Goal: Transaction & Acquisition: Purchase product/service

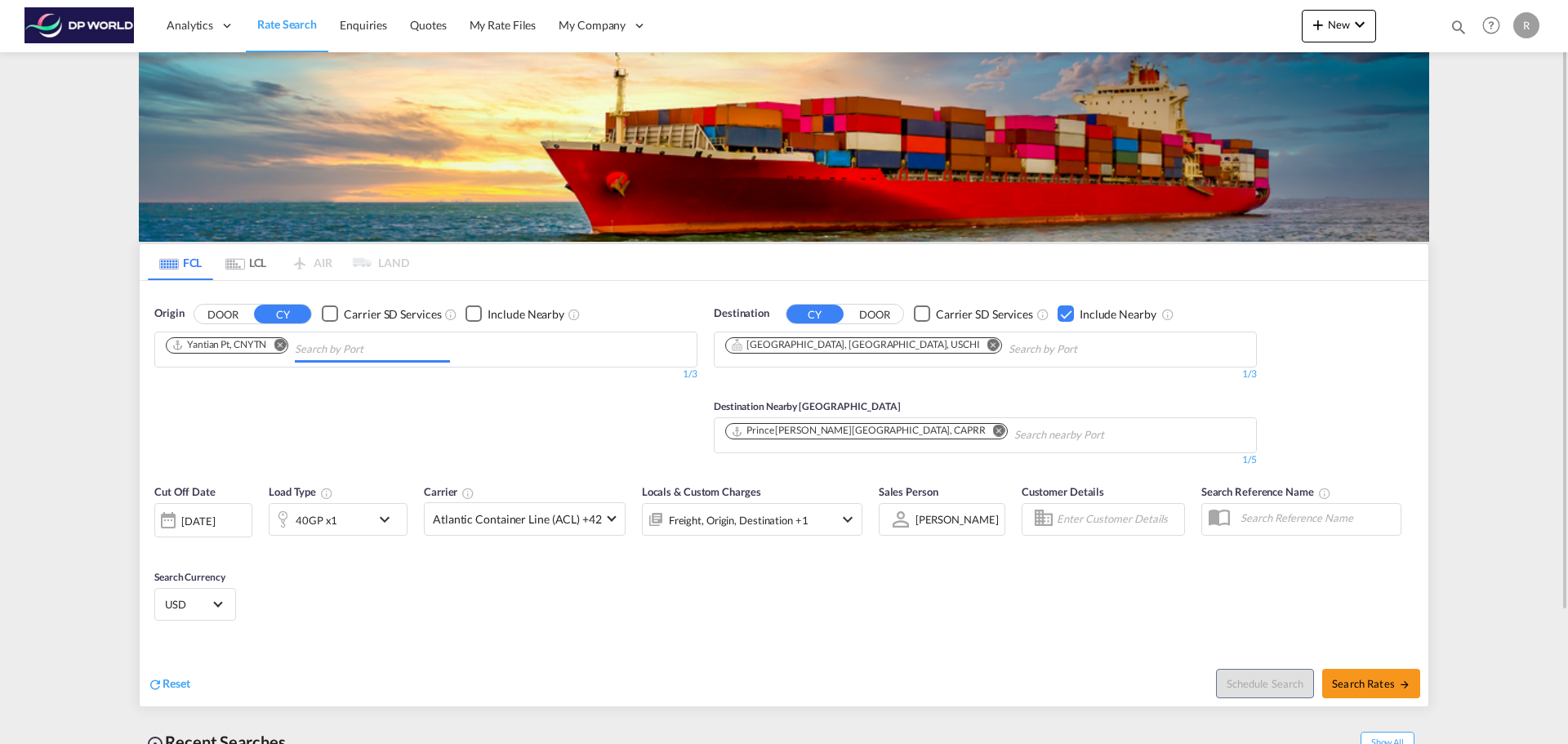
click at [337, 350] on input "Chips input." at bounding box center [372, 349] width 155 height 26
click at [281, 340] on md-icon "Remove" at bounding box center [280, 344] width 12 height 12
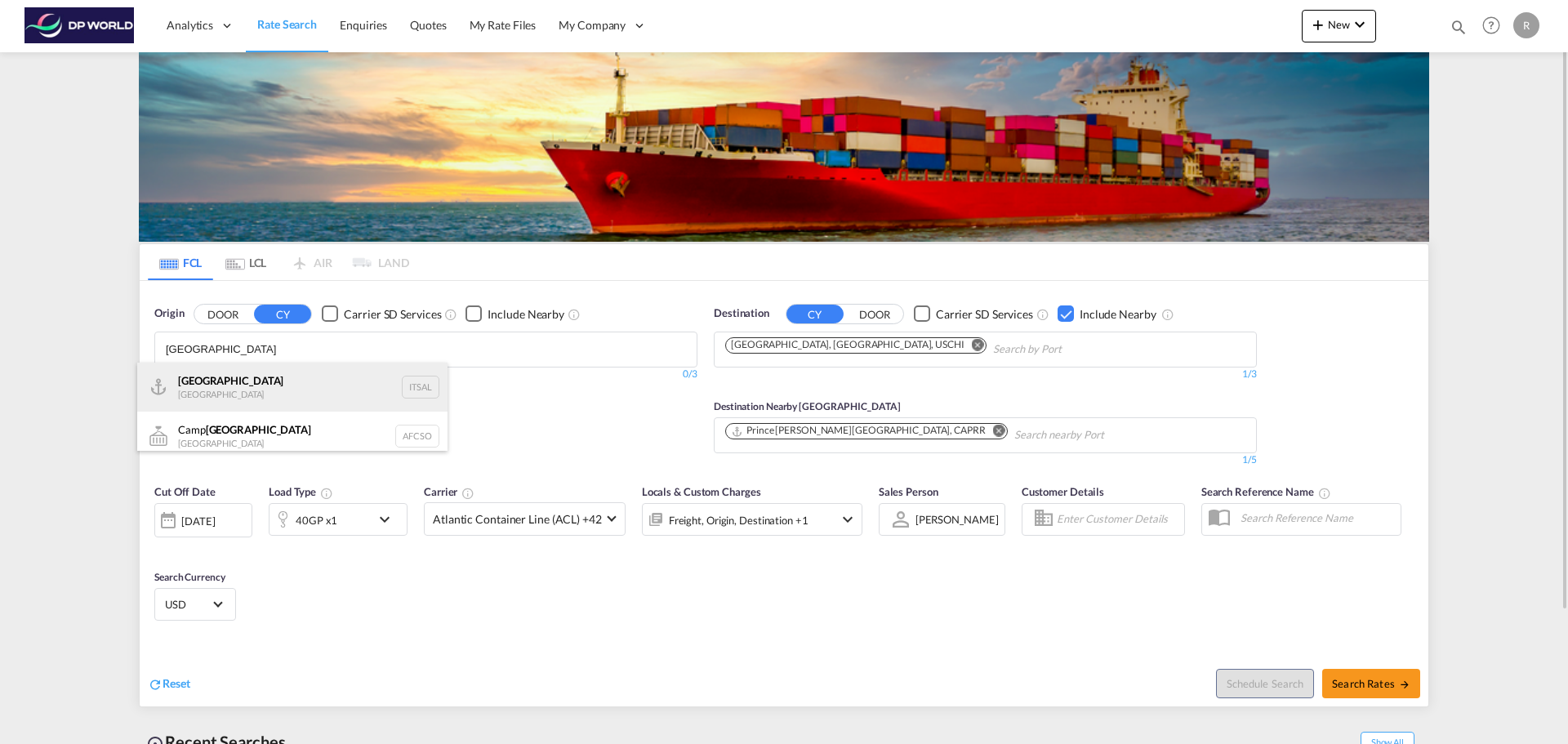
type input "[GEOGRAPHIC_DATA]"
click at [320, 397] on div "[PERSON_NAME] [GEOGRAPHIC_DATA] ITSAL" at bounding box center [292, 387] width 310 height 49
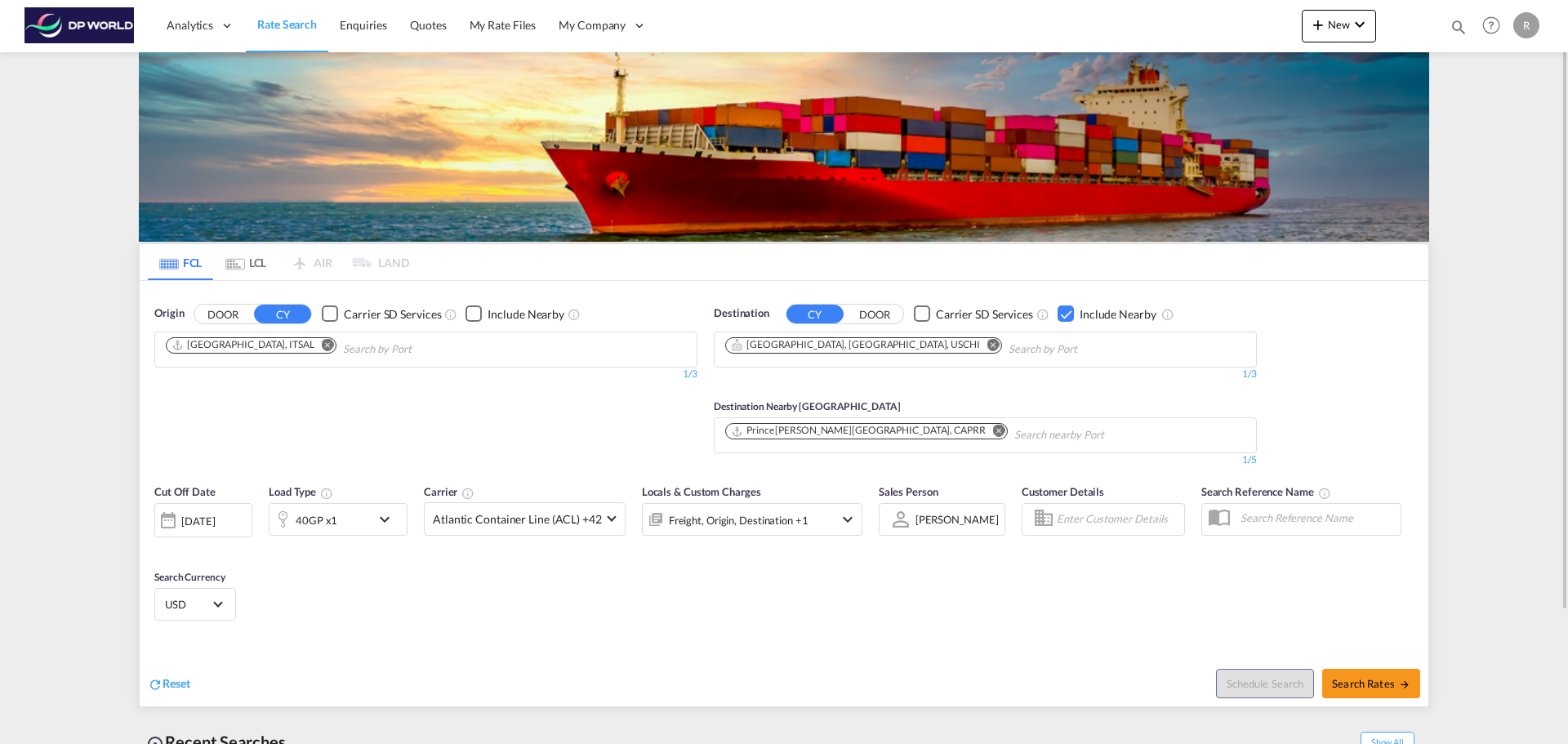
click at [987, 347] on md-icon "Remove" at bounding box center [993, 344] width 12 height 12
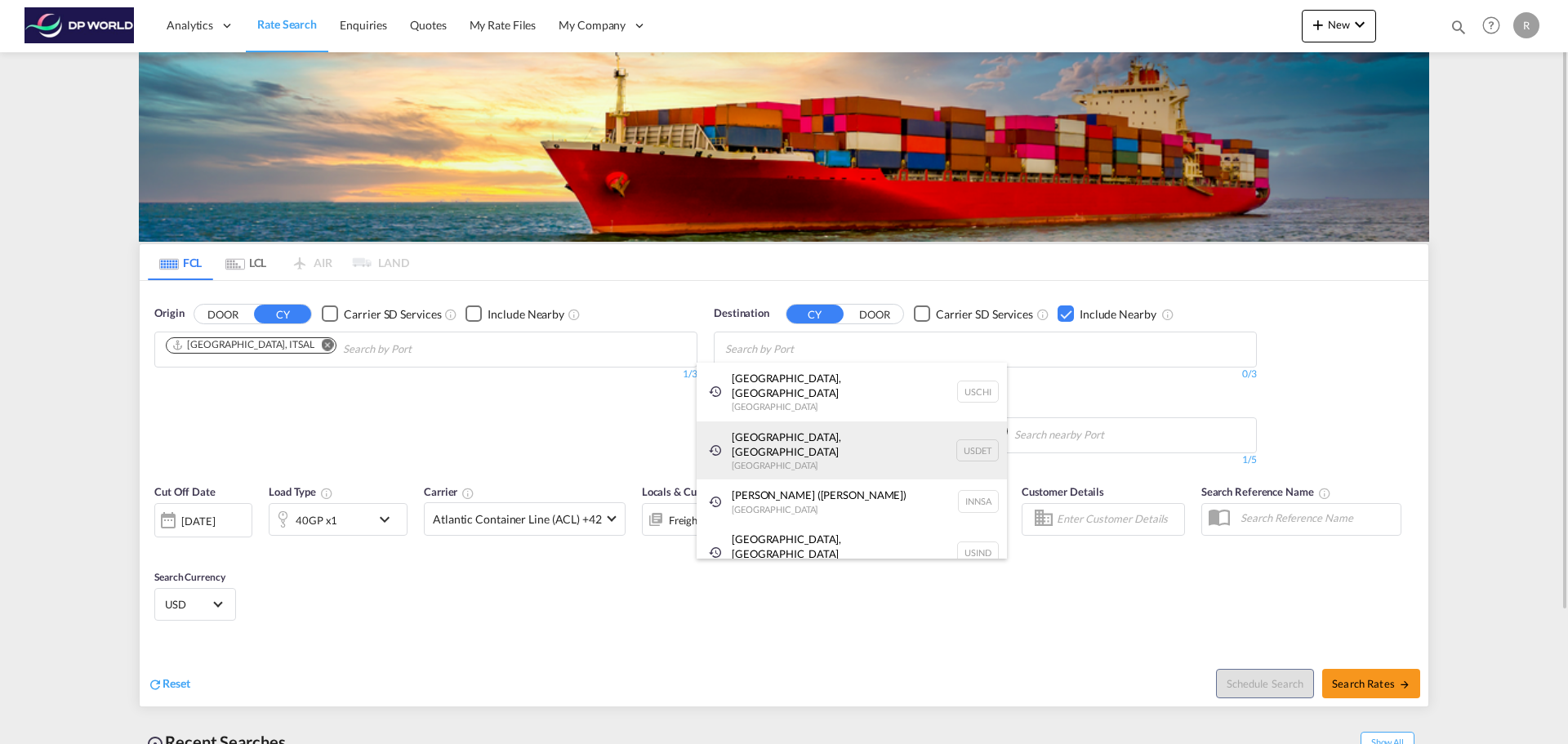
click at [871, 428] on div "[GEOGRAPHIC_DATA], [GEOGRAPHIC_DATA] [GEOGRAPHIC_DATA] USDET" at bounding box center [852, 451] width 310 height 59
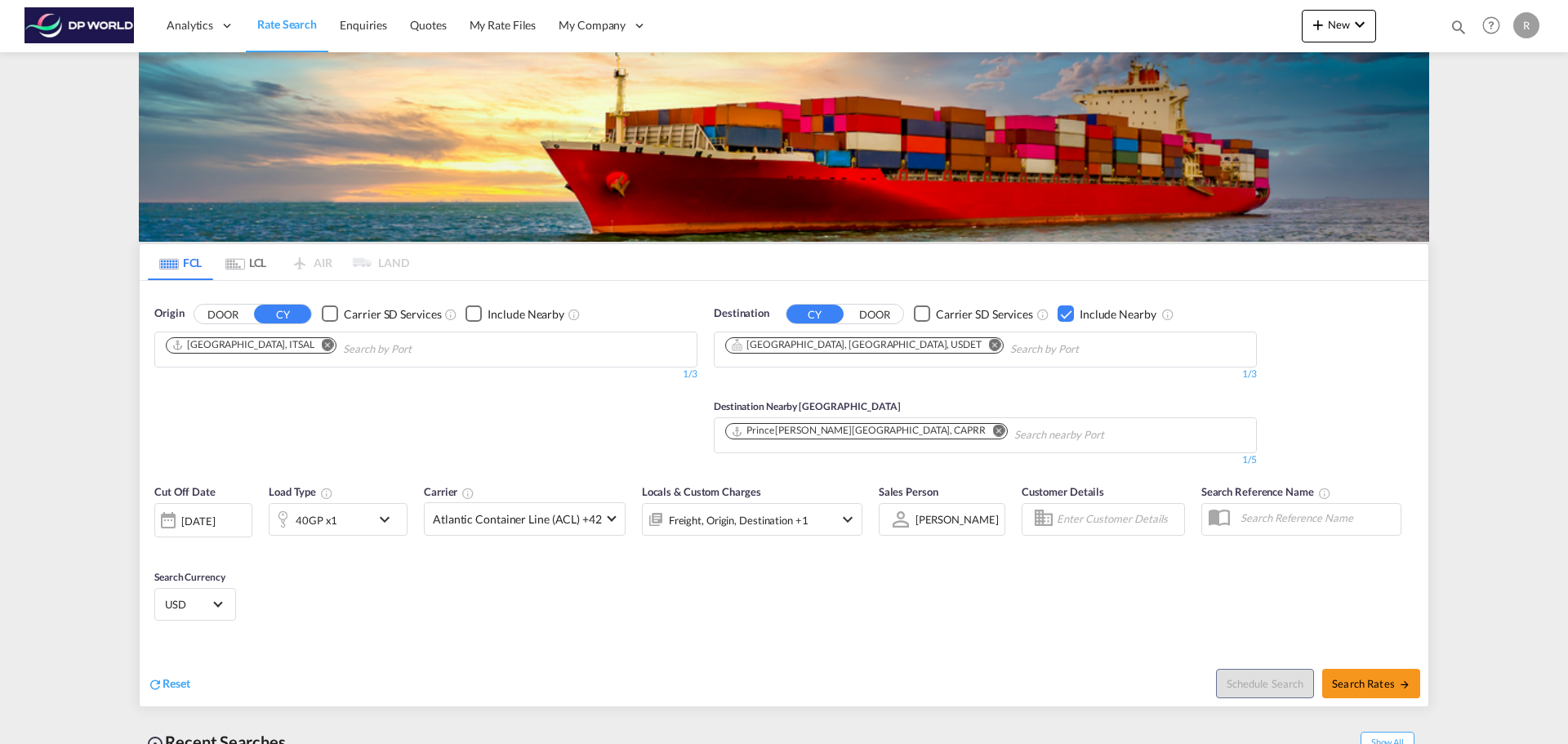
click at [993, 430] on md-icon "Remove" at bounding box center [998, 431] width 12 height 12
click at [1066, 316] on div "Checkbox No Ink" at bounding box center [1065, 313] width 16 height 16
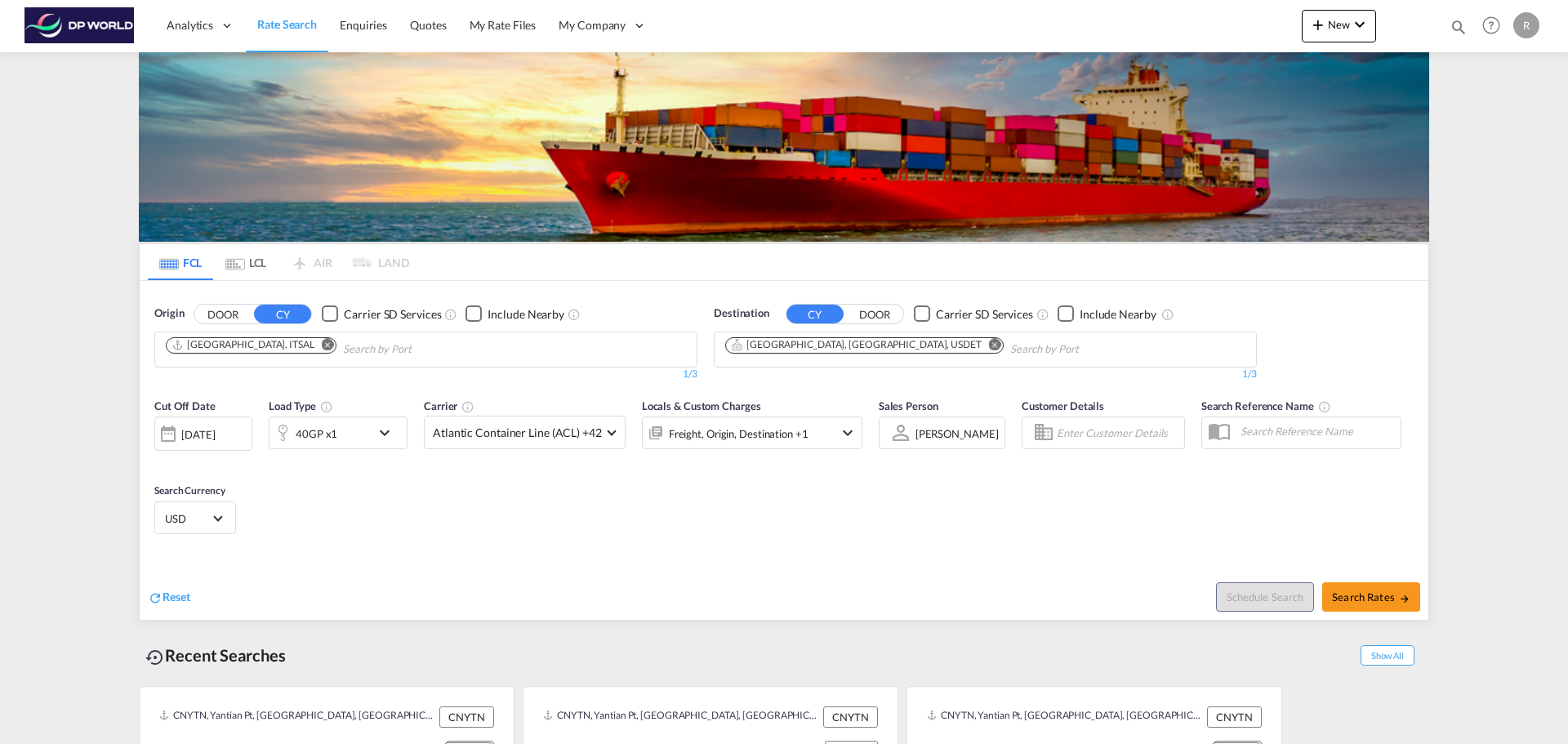
click at [293, 439] on div at bounding box center [281, 433] width 26 height 32
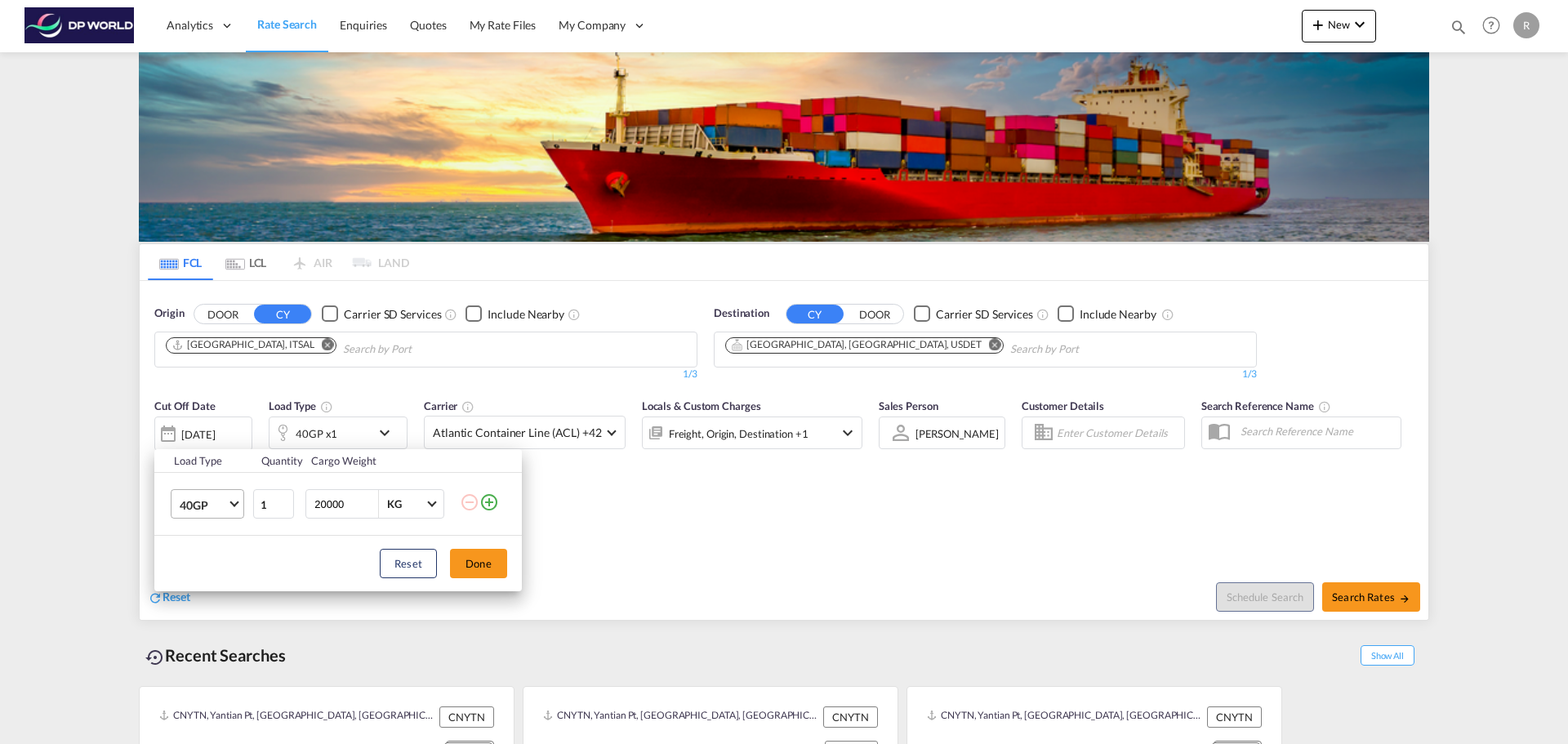
click at [188, 501] on span "40GP" at bounding box center [203, 505] width 48 height 16
click at [221, 541] on md-option "40HC" at bounding box center [222, 543] width 111 height 39
click at [474, 567] on button "Done" at bounding box center [478, 563] width 57 height 29
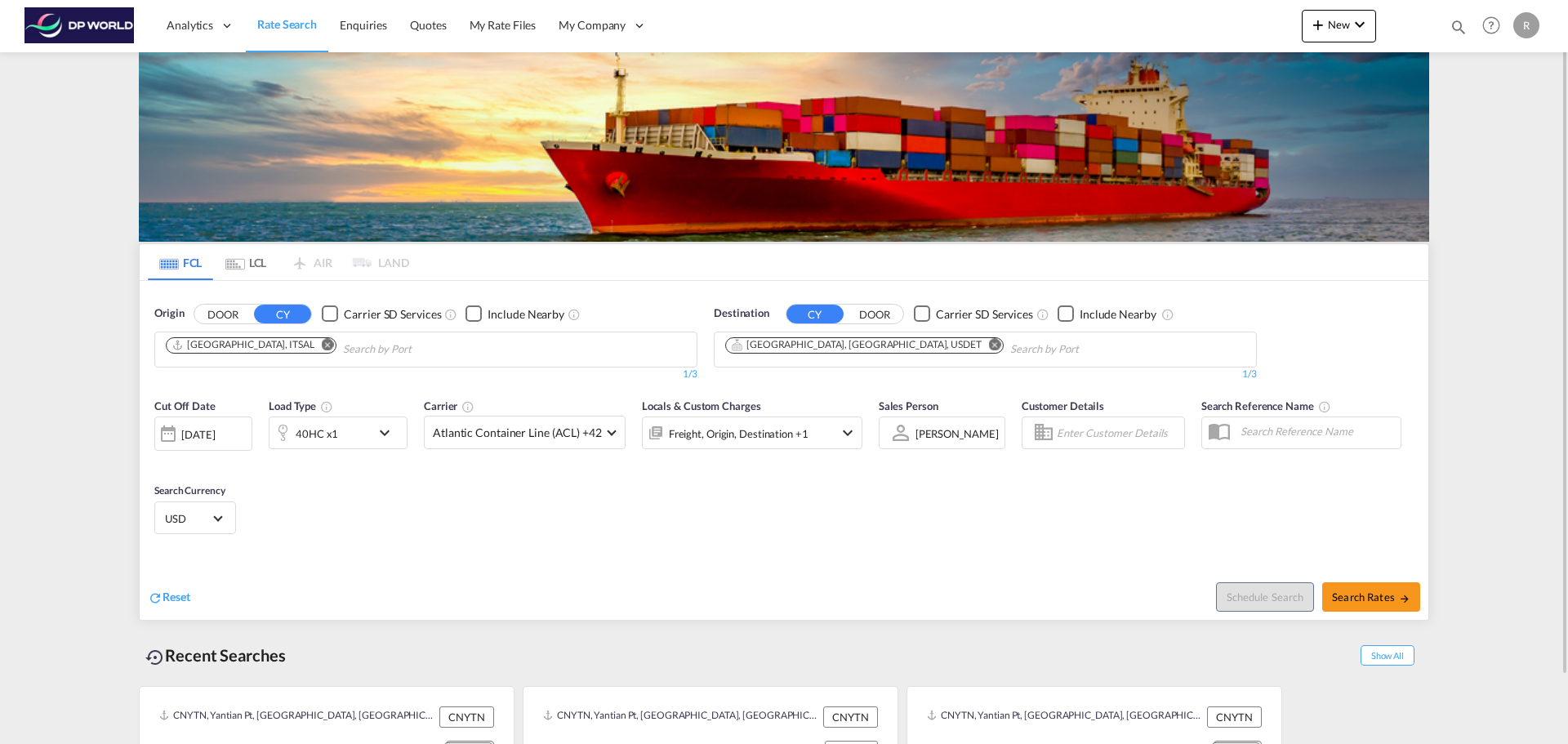
click at [246, 441] on div "[DATE]" at bounding box center [203, 434] width 98 height 34
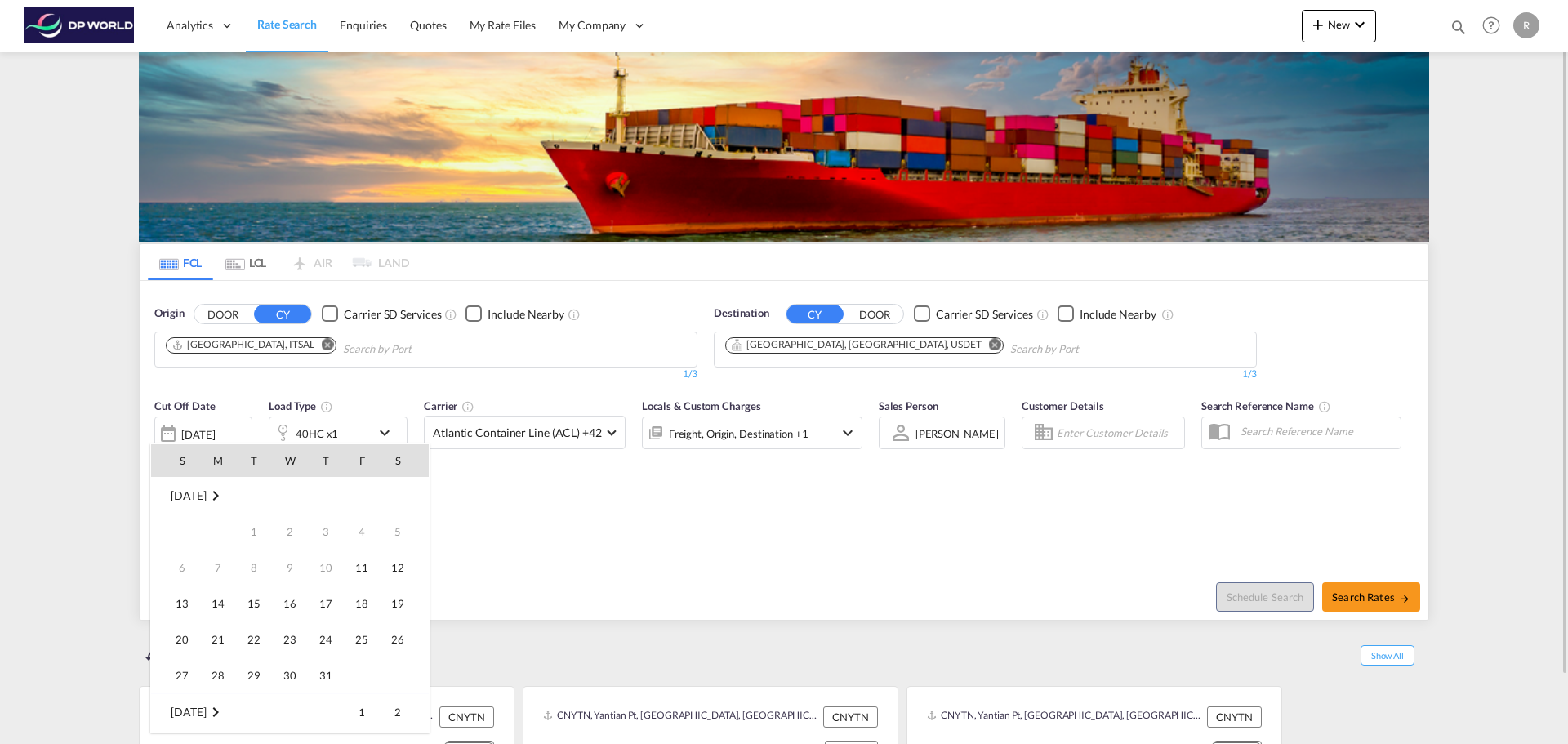
scroll to position [650, 0]
click at [335, 644] on span "30" at bounding box center [326, 639] width 32 height 32
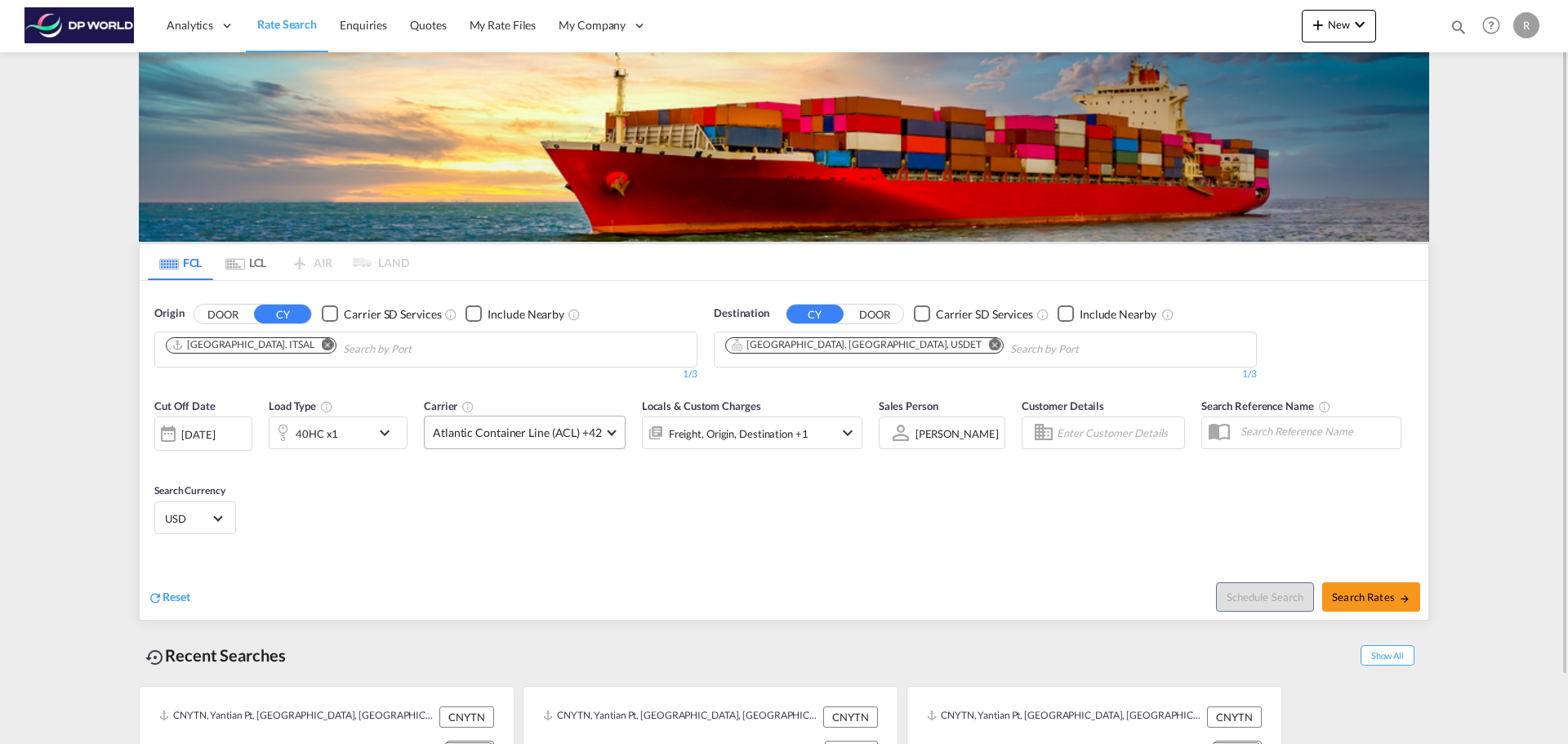
click at [594, 429] on span "Atlantic Container Line (ACL) +42" at bounding box center [517, 433] width 169 height 16
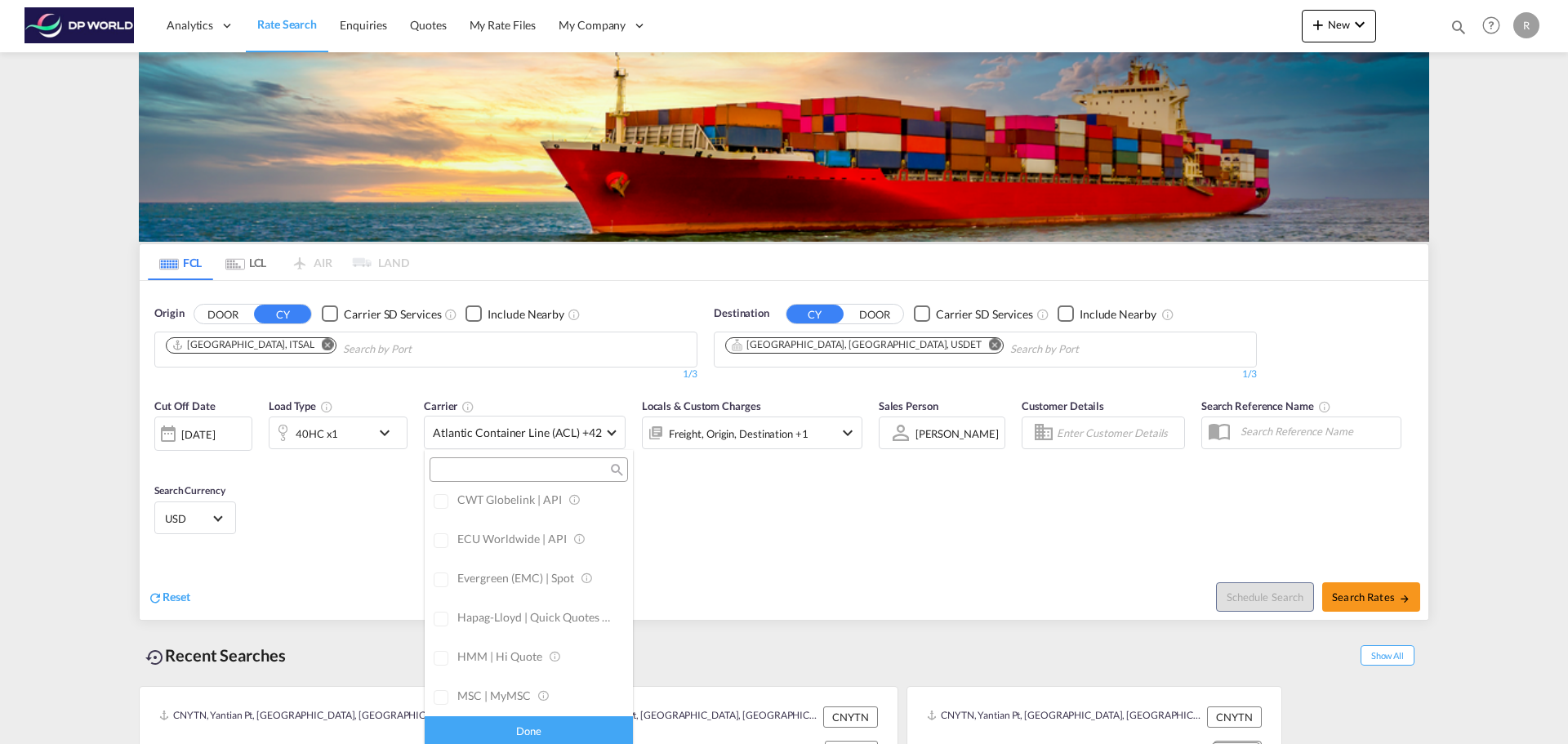
scroll to position [0, 0]
click at [591, 501] on div "All (26)" at bounding box center [608, 507] width 33 height 16
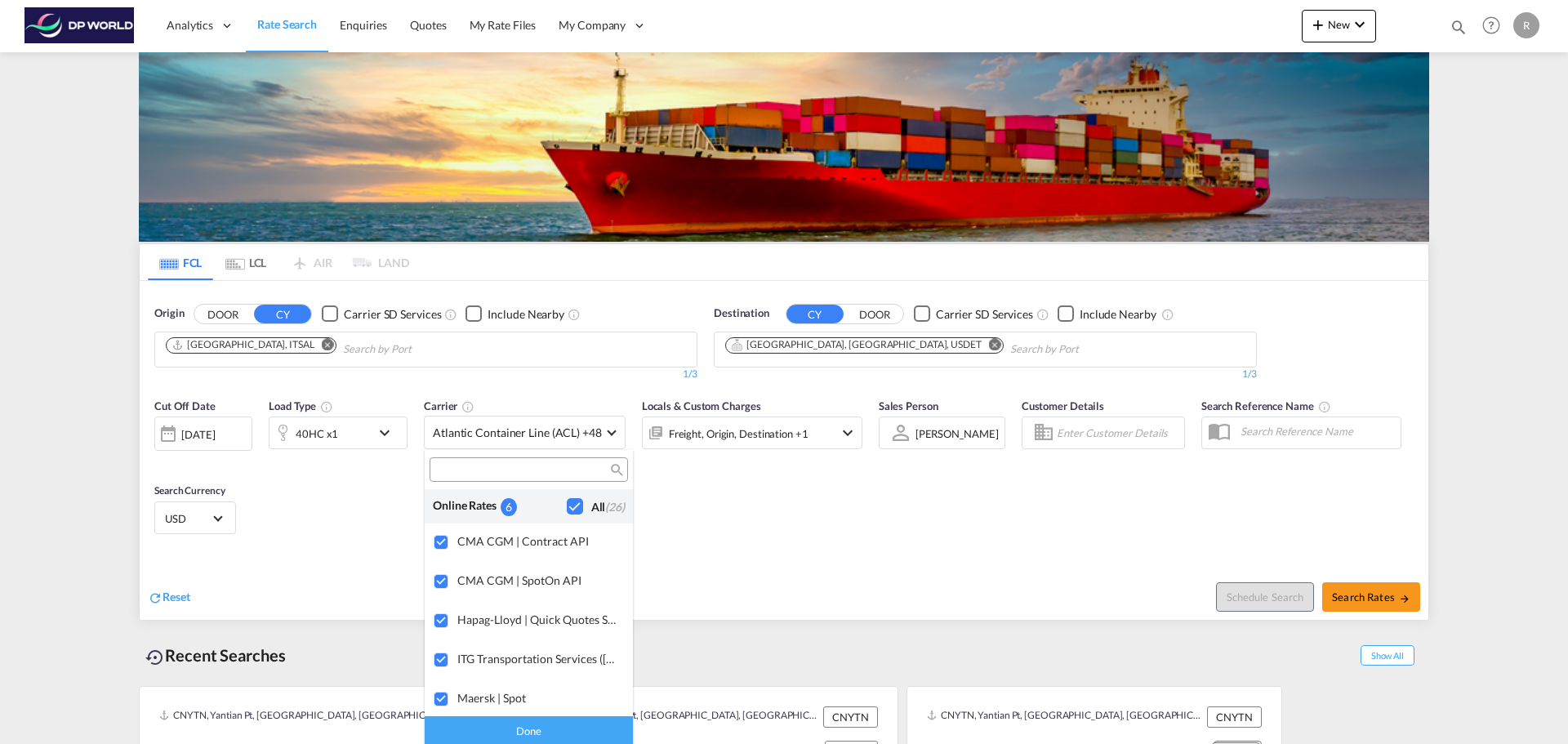
click at [802, 497] on md-backdrop at bounding box center [784, 372] width 1568 height 744
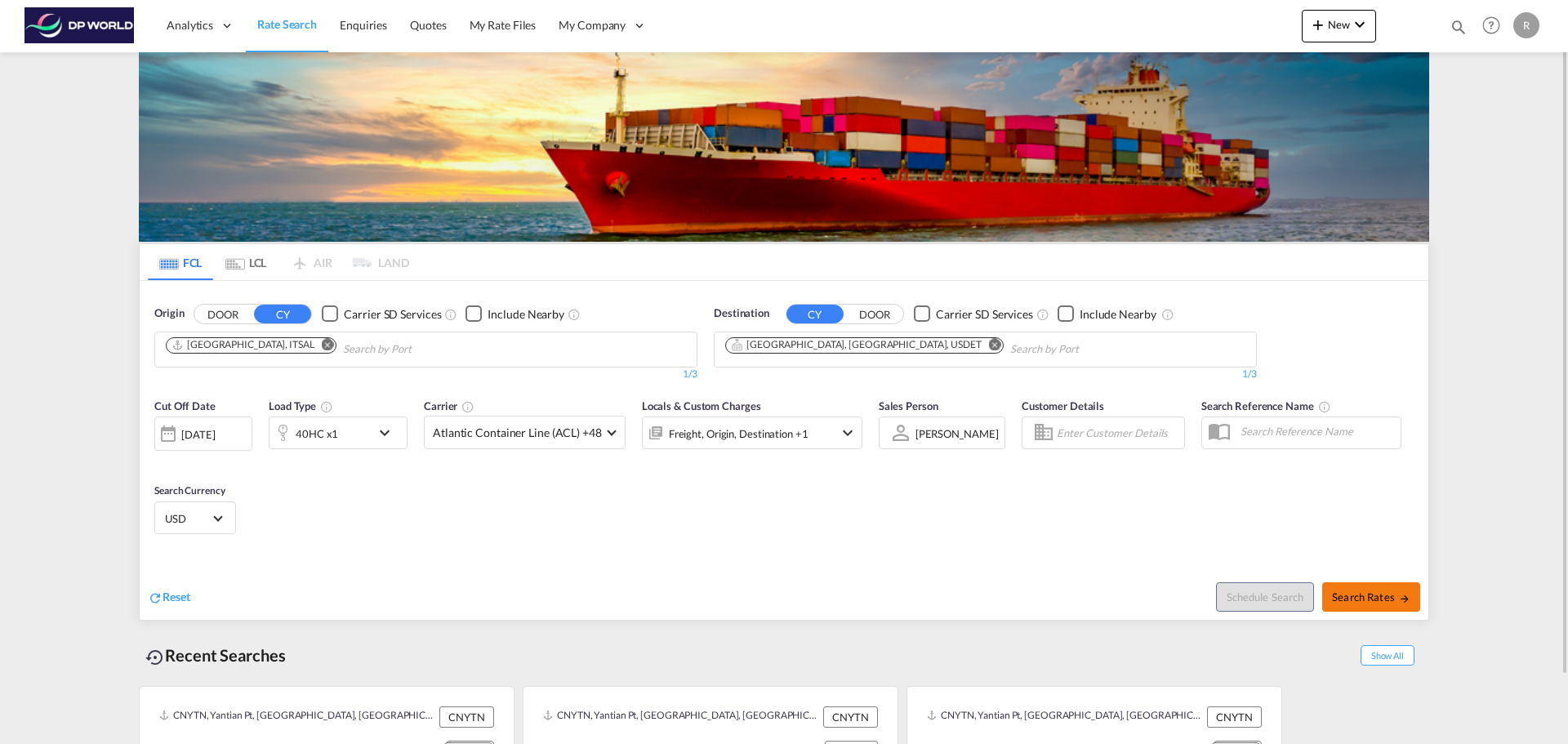
click at [1344, 593] on span "Search Rates" at bounding box center [1371, 597] width 78 height 13
type input "ITSAL to USDET / [DATE]"
